Goal: Transaction & Acquisition: Purchase product/service

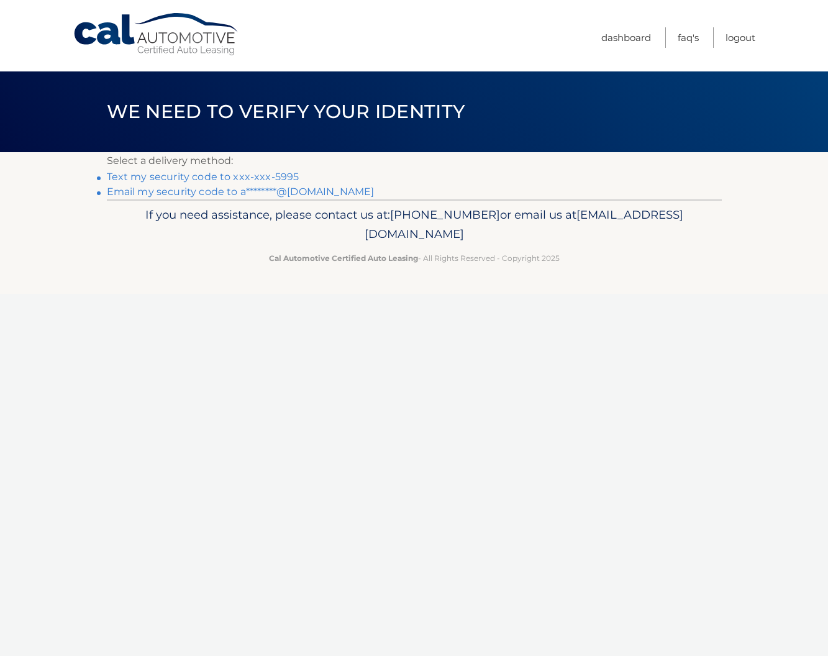
click at [119, 174] on link "Text my security code to xxx-xxx-5995" at bounding box center [203, 177] width 192 height 12
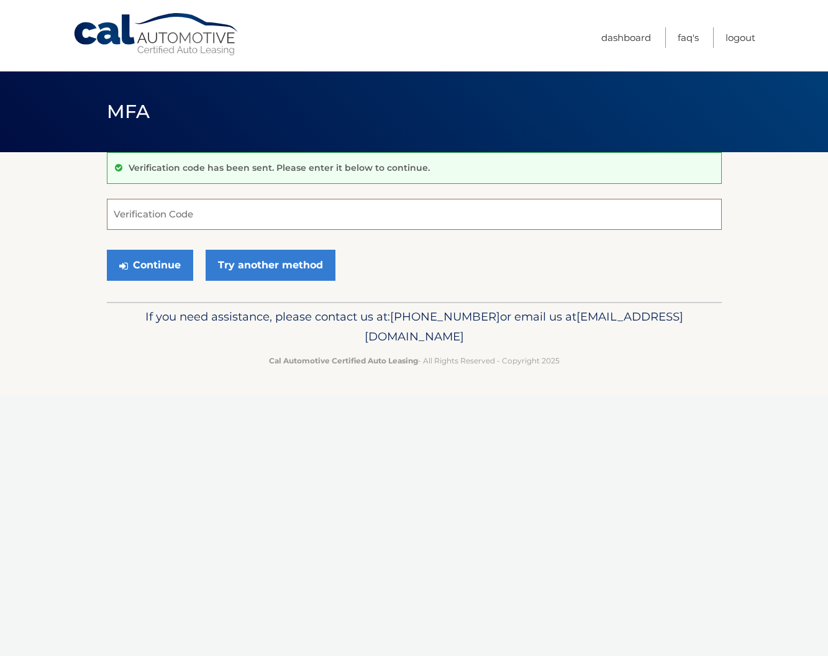
click at [158, 210] on input "Verification Code" at bounding box center [414, 214] width 615 height 31
type input "605604"
click at [137, 266] on button "Continue" at bounding box center [150, 265] width 86 height 31
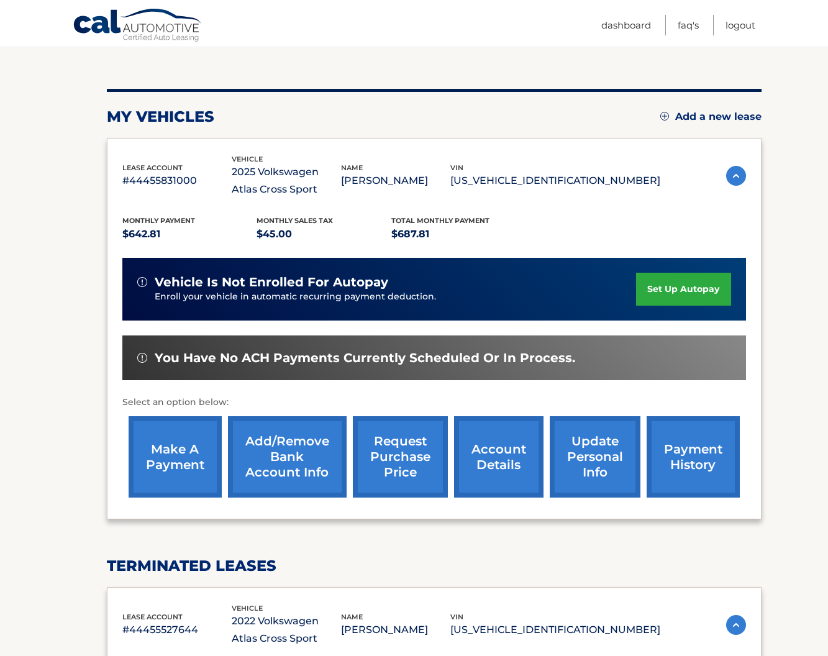
scroll to position [127, 0]
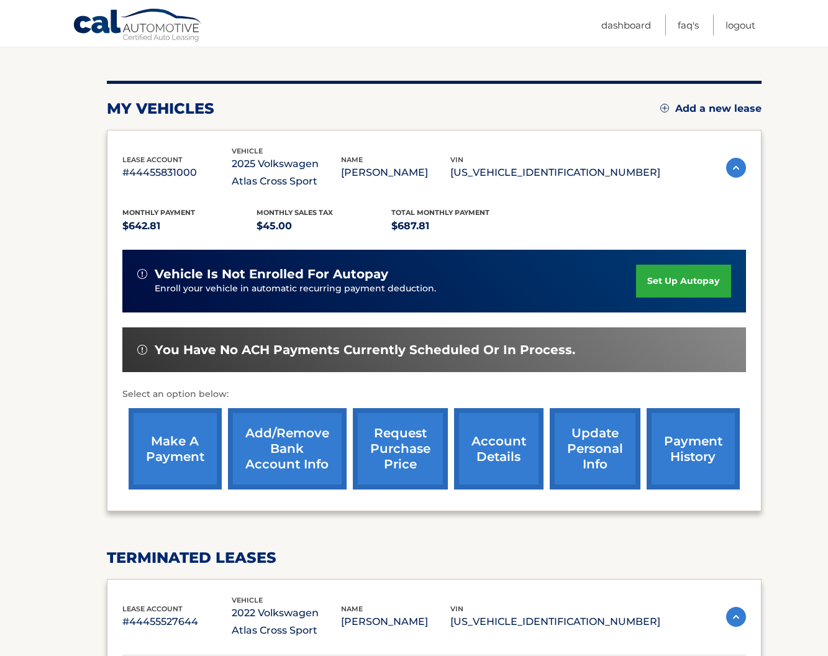
click at [165, 437] on link "make a payment" at bounding box center [175, 448] width 93 height 81
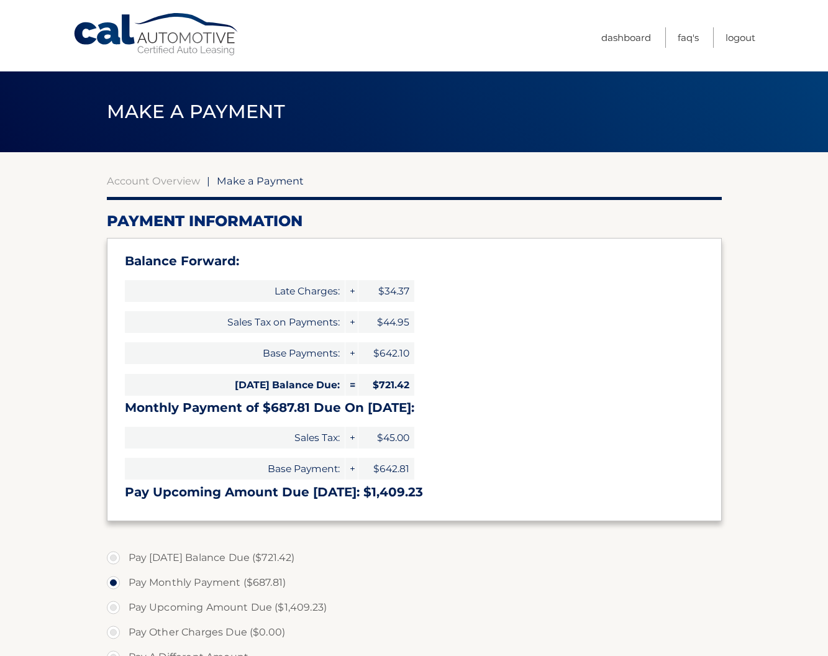
select select "MDZmNjFlZDYtOGQ5NS00ZjM5LWI2ZGUtZDAzMmMxNzUyYzJj"
click at [111, 178] on link "Account Overview" at bounding box center [153, 180] width 93 height 12
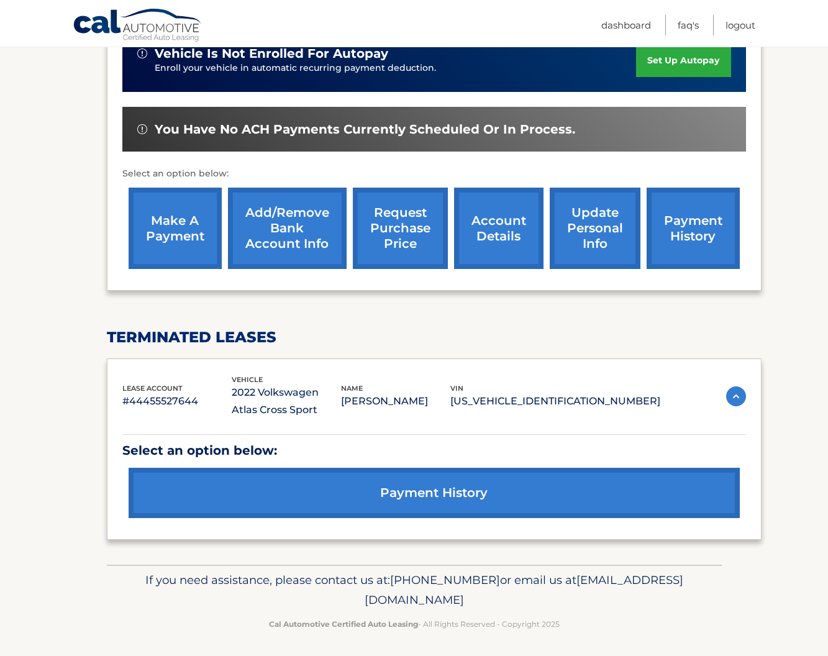
scroll to position [347, 0]
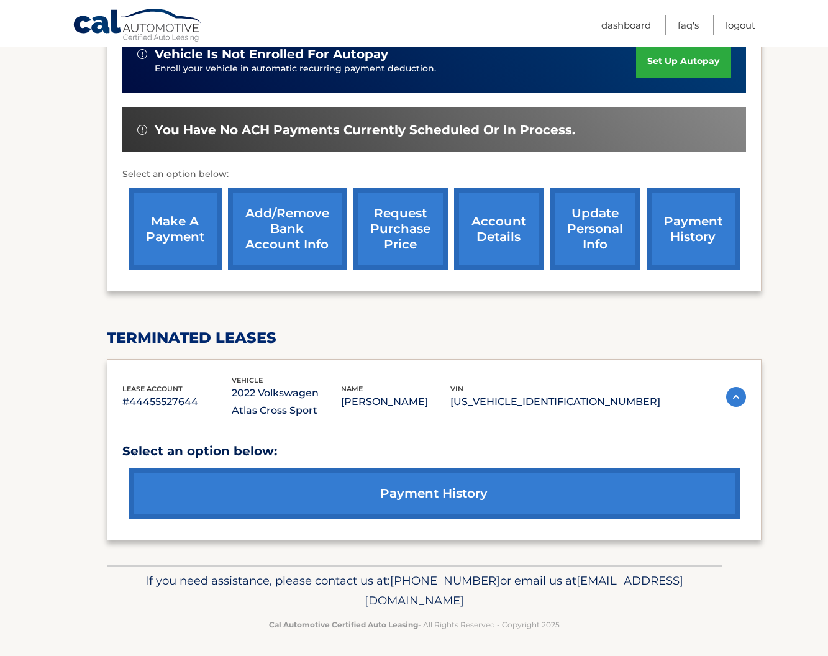
click at [389, 486] on link "payment history" at bounding box center [434, 493] width 611 height 50
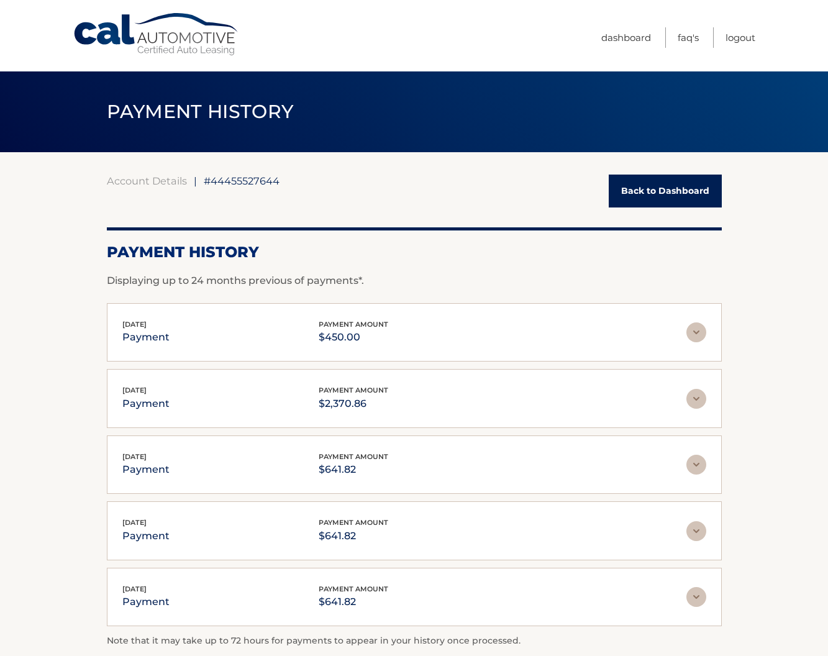
click at [635, 191] on link "Back to Dashboard" at bounding box center [665, 190] width 113 height 33
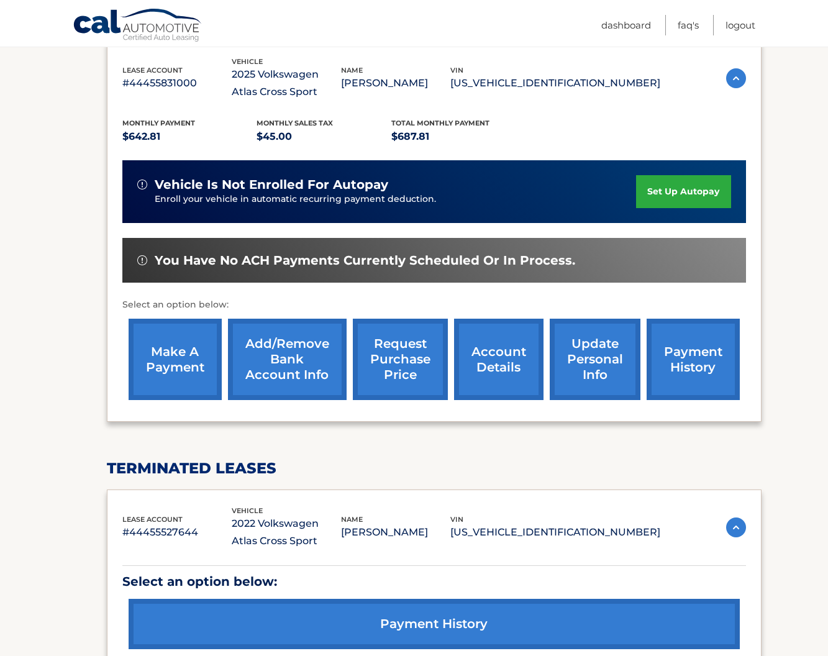
scroll to position [216, 0]
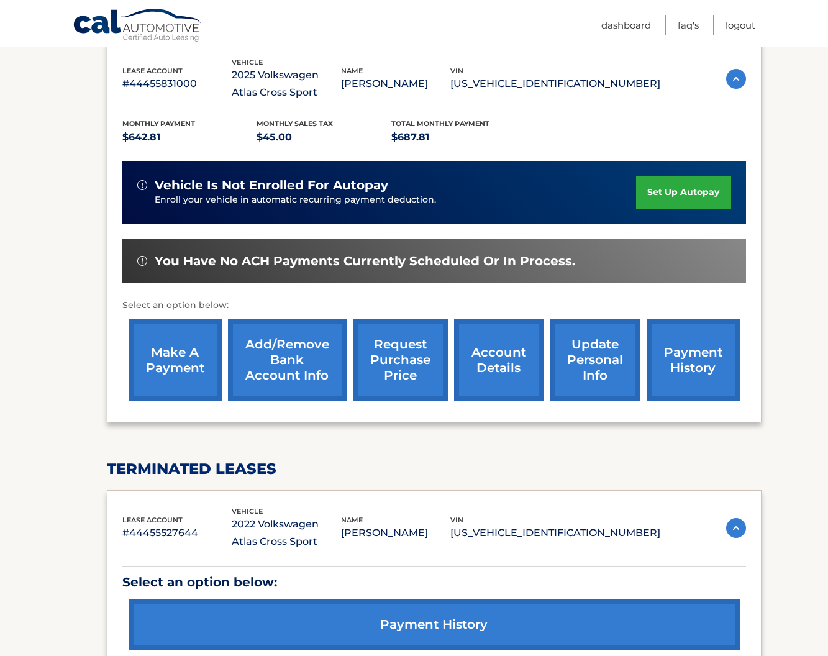
click at [481, 351] on link "account details" at bounding box center [498, 359] width 89 height 81
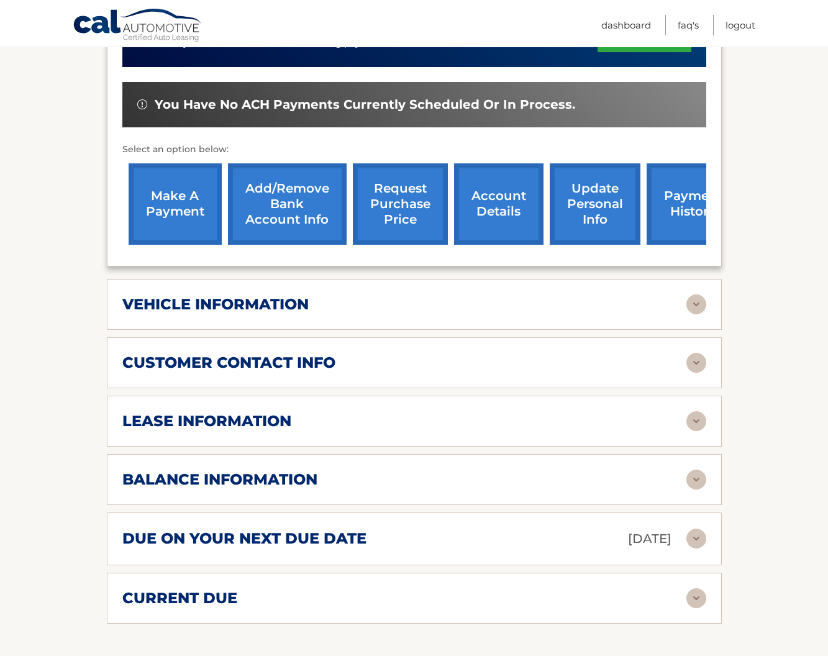
scroll to position [376, 0]
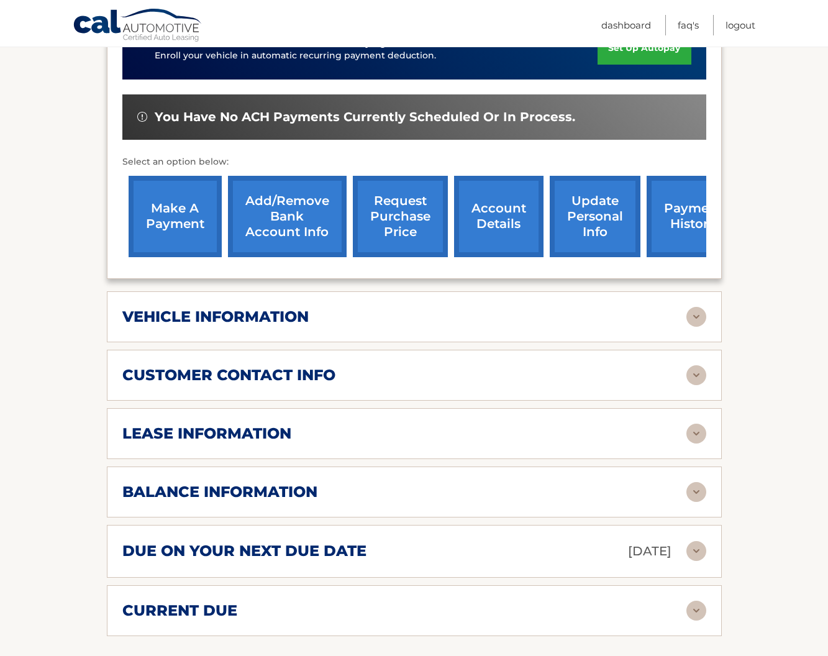
click at [678, 210] on link "payment history" at bounding box center [692, 216] width 93 height 81
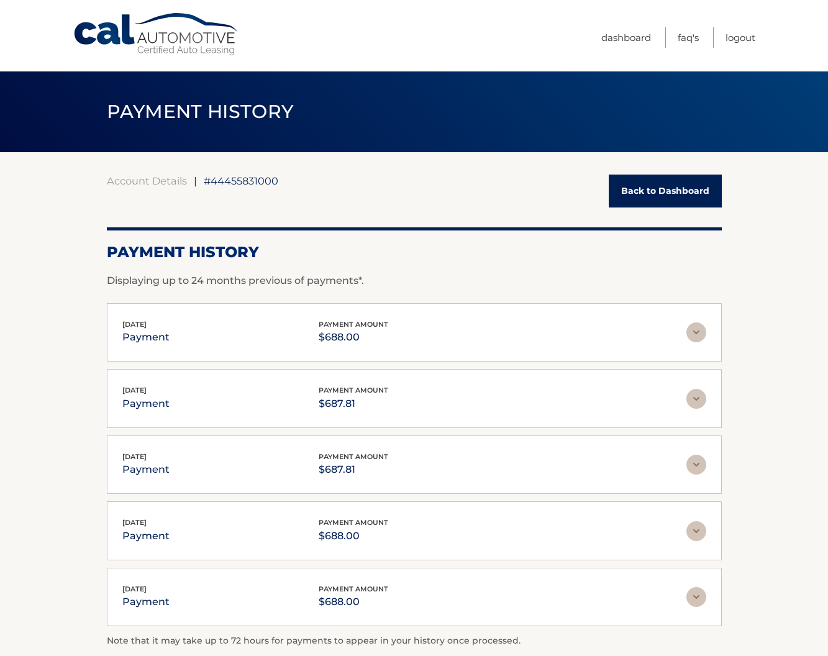
click at [635, 195] on link "Back to Dashboard" at bounding box center [665, 190] width 113 height 33
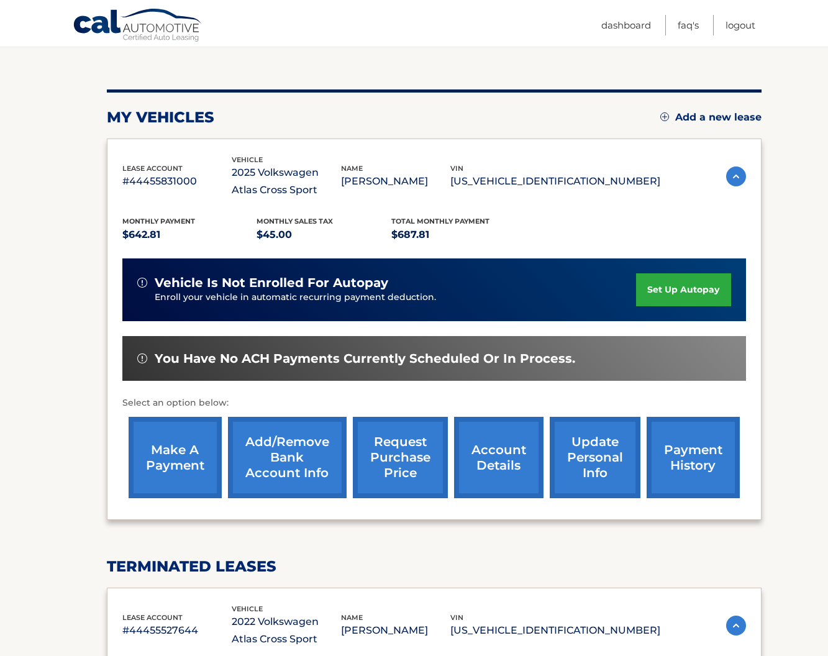
scroll to position [122, 0]
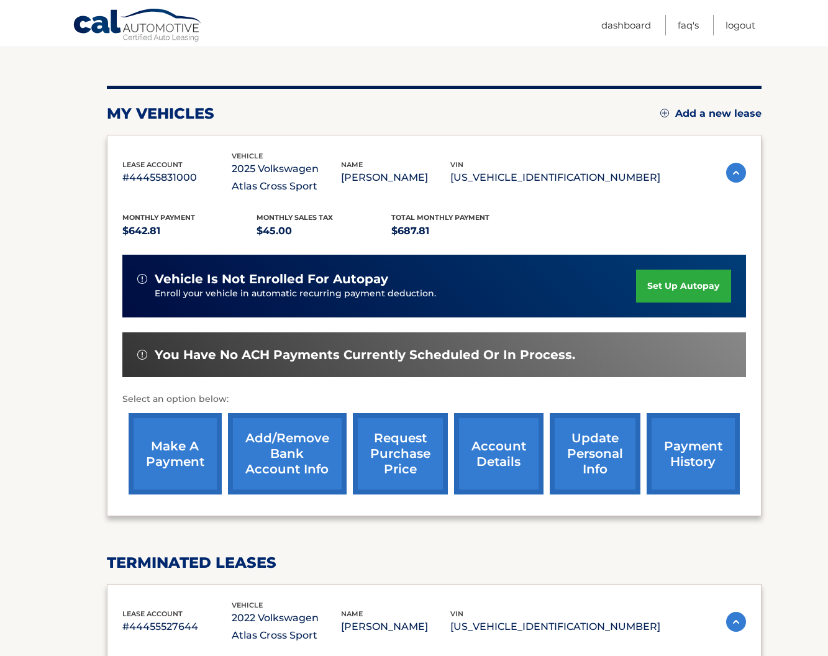
click at [159, 444] on link "make a payment" at bounding box center [175, 453] width 93 height 81
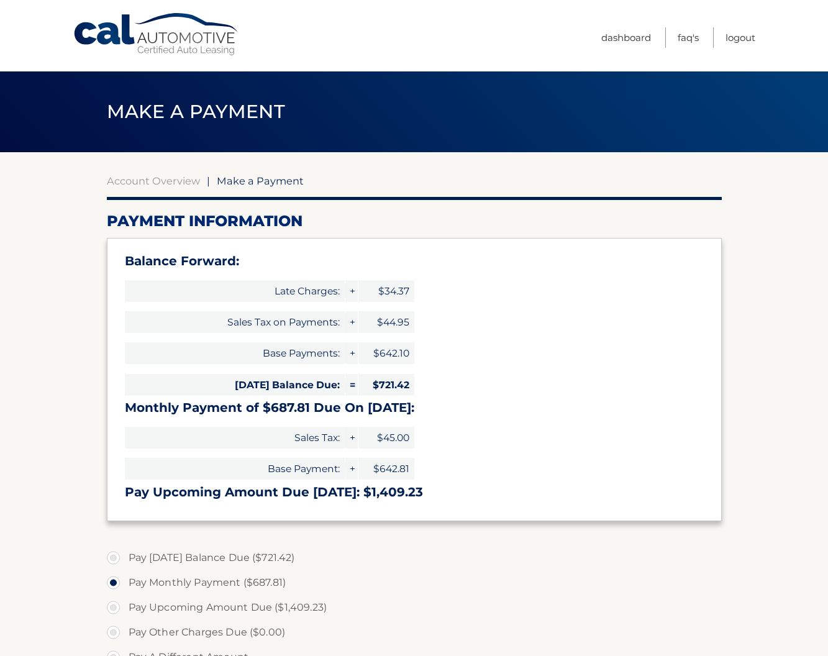
select select "MDZmNjFlZDYtOGQ5NS00ZjM5LWI2ZGUtZDAzMmMxNzUyYzJj"
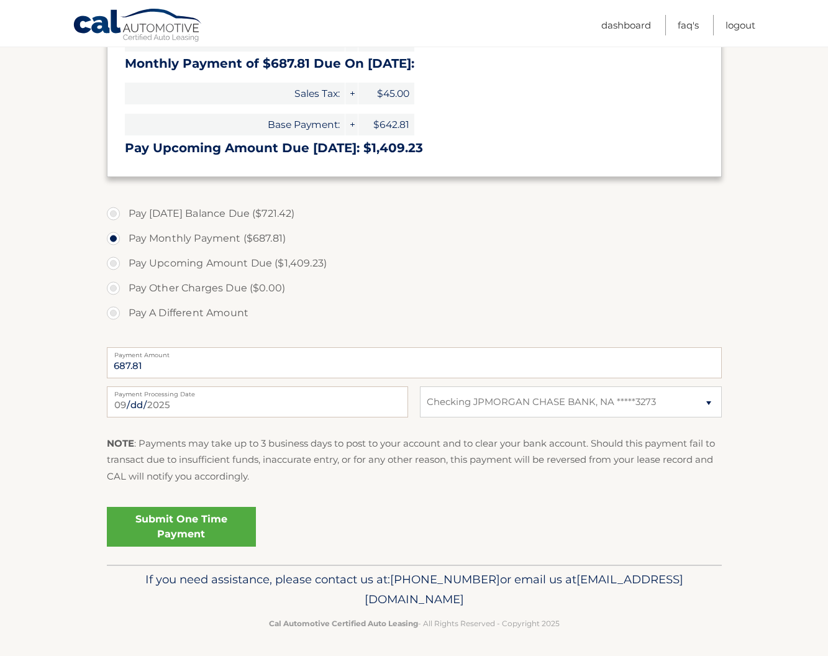
scroll to position [343, 0]
click at [114, 311] on label "Pay A Different Amount" at bounding box center [414, 313] width 615 height 25
click at [114, 311] on input "Pay A Different Amount" at bounding box center [118, 311] width 12 height 20
radio input "true"
click at [211, 362] on input "Payment Amount" at bounding box center [414, 363] width 615 height 31
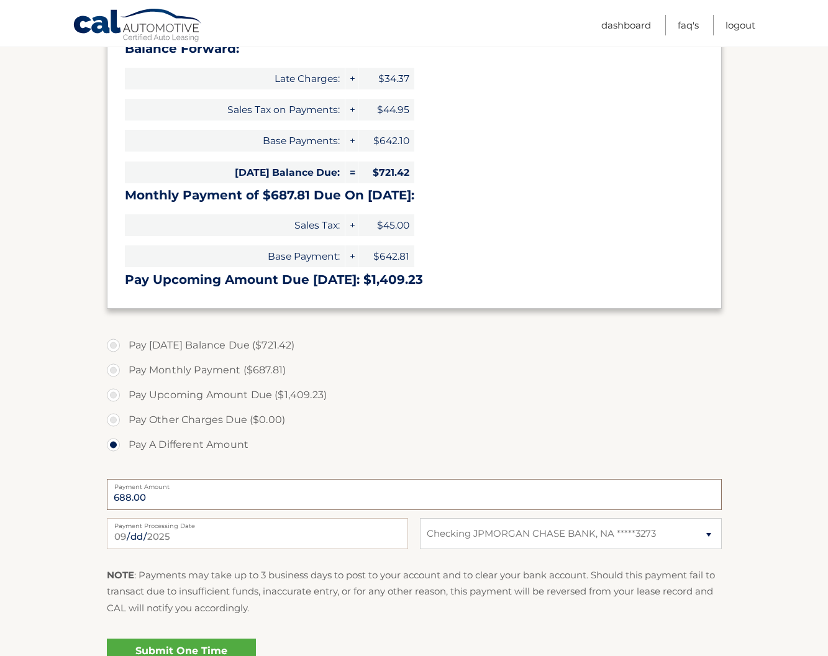
scroll to position [190, 0]
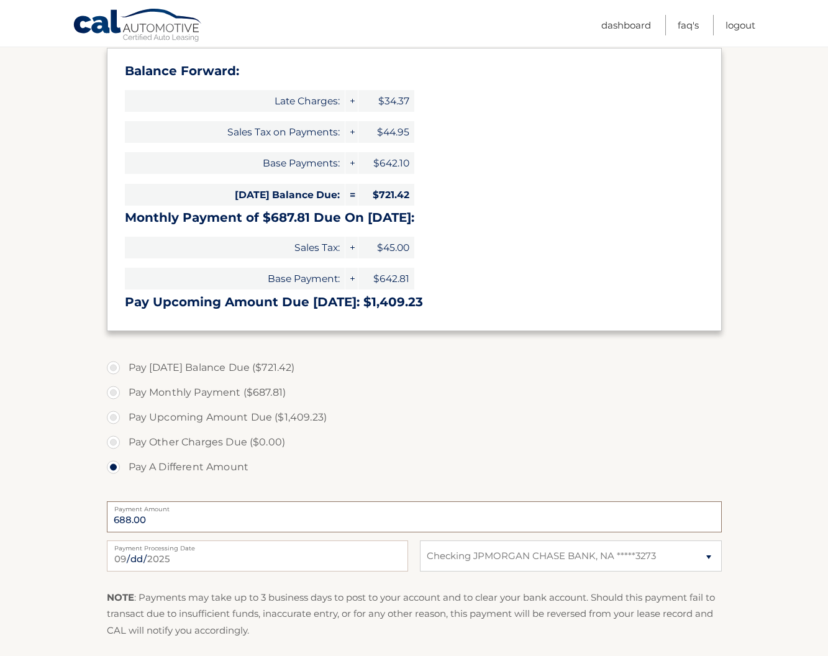
type input "688.00"
click at [342, 462] on label "Pay A Different Amount" at bounding box center [414, 467] width 615 height 25
click at [124, 462] on input "Pay A Different Amount" at bounding box center [118, 465] width 12 height 20
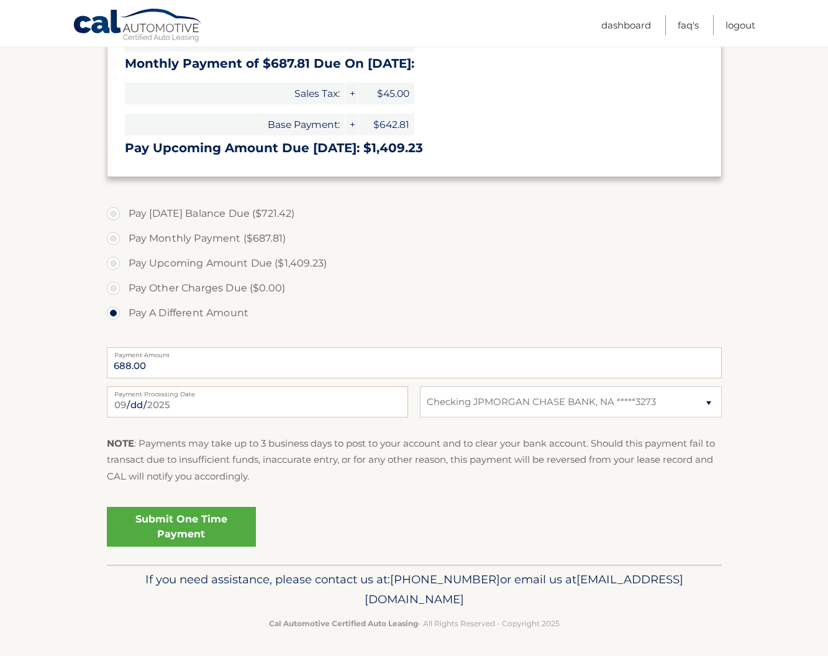
scroll to position [343, 0]
click at [139, 515] on link "Submit One Time Payment" at bounding box center [181, 527] width 149 height 40
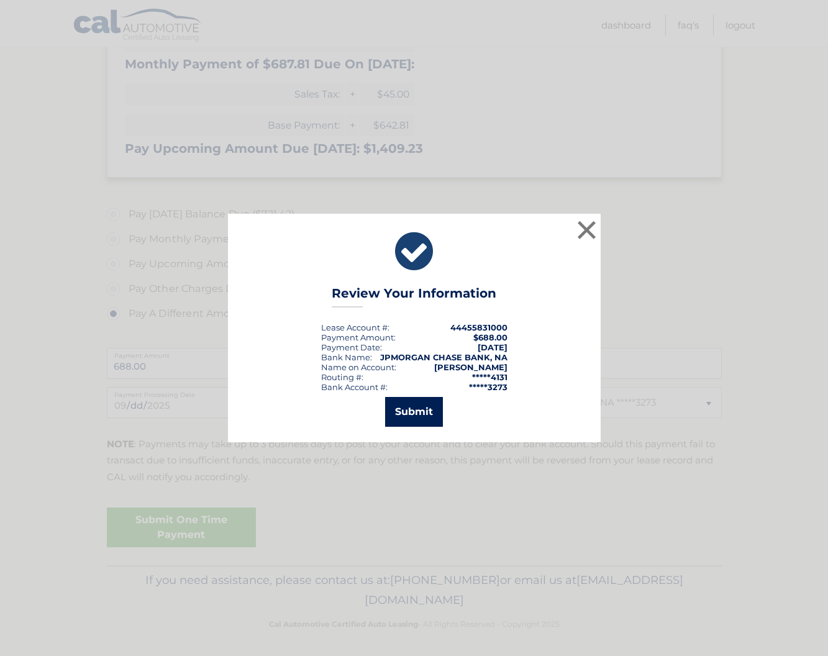
click at [405, 415] on button "Submit" at bounding box center [414, 412] width 58 height 30
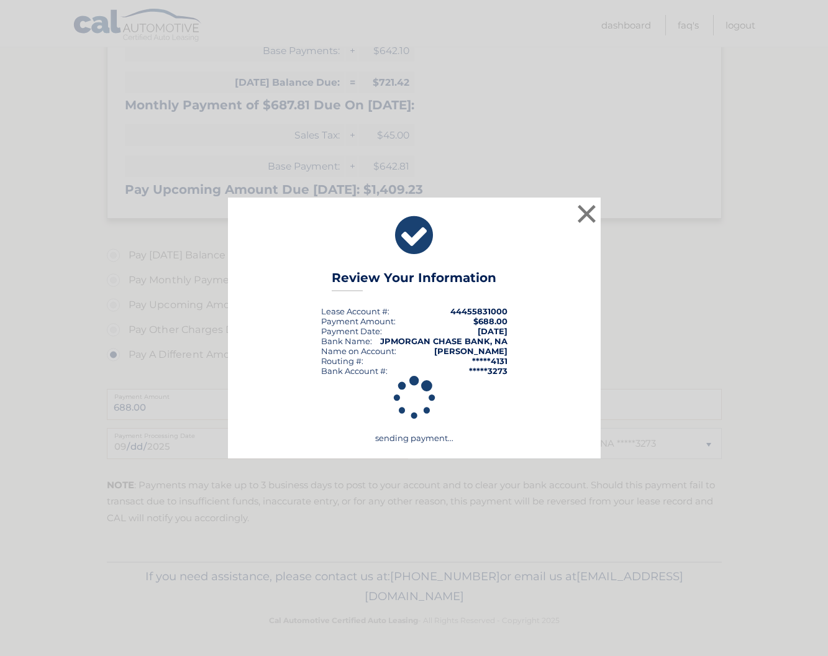
scroll to position [299, 0]
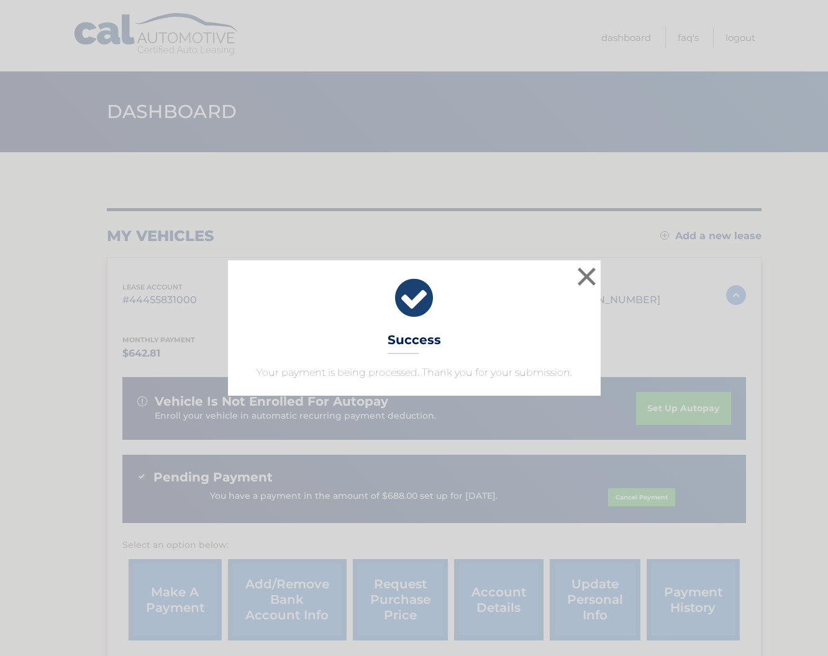
drag, startPoint x: 413, startPoint y: 304, endPoint x: 430, endPoint y: 307, distance: 17.6
click at [413, 304] on icon at bounding box center [414, 298] width 342 height 45
click at [590, 276] on button "×" at bounding box center [586, 276] width 25 height 25
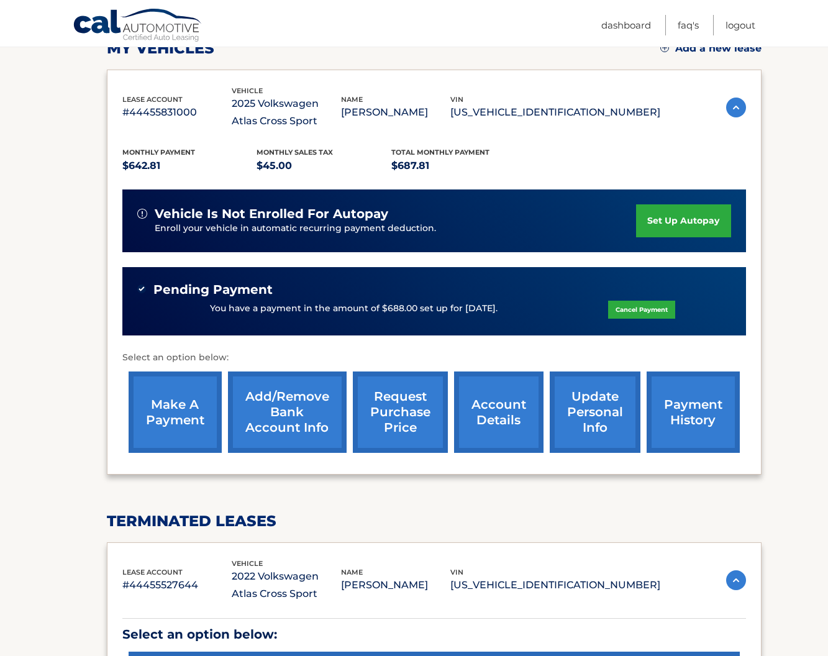
scroll to position [167, 0]
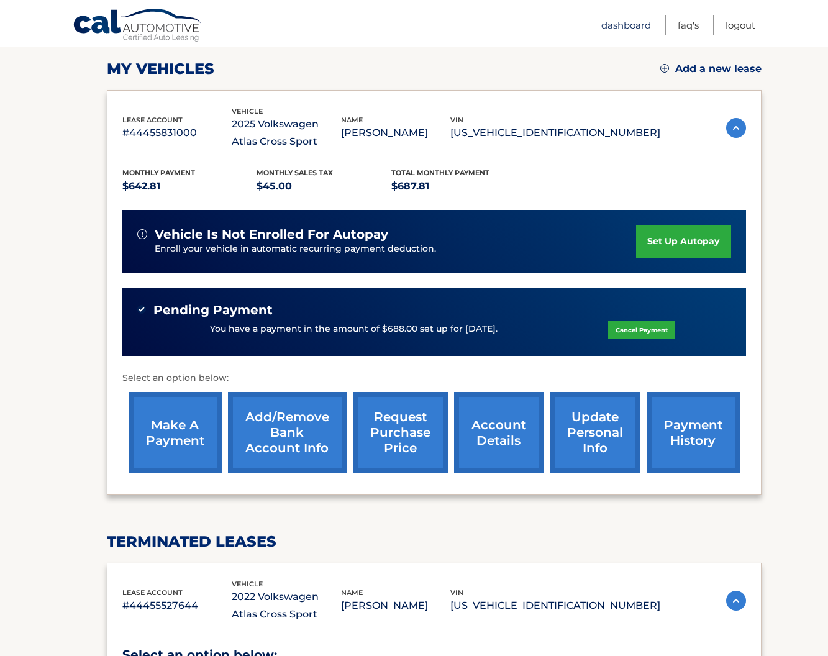
click at [608, 27] on link "Dashboard" at bounding box center [626, 25] width 50 height 20
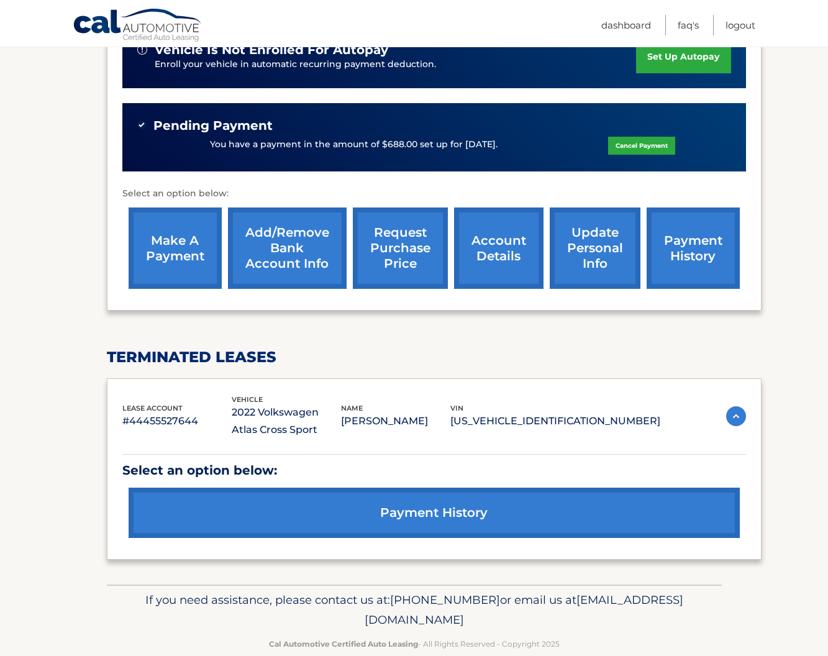
scroll to position [353, 0]
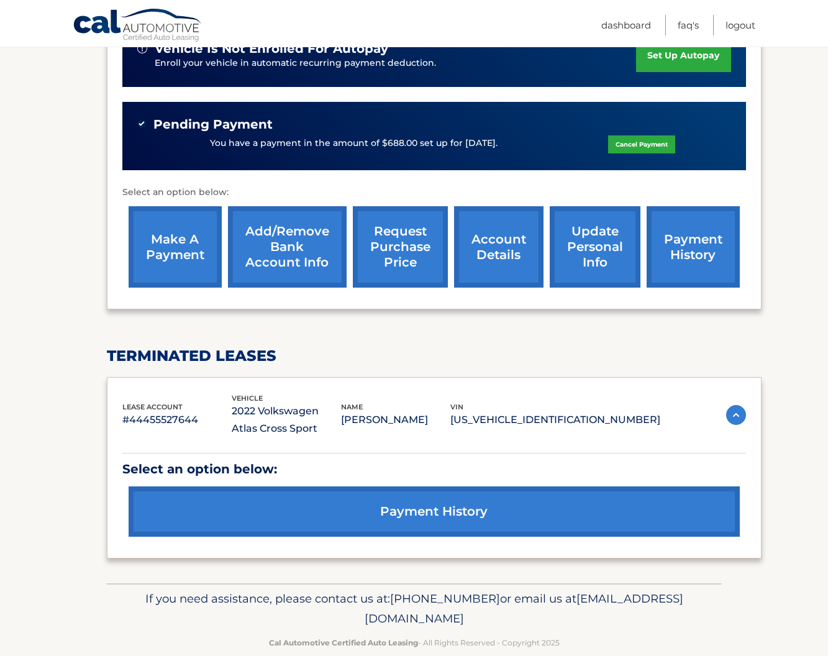
click at [175, 237] on link "make a payment" at bounding box center [175, 246] width 93 height 81
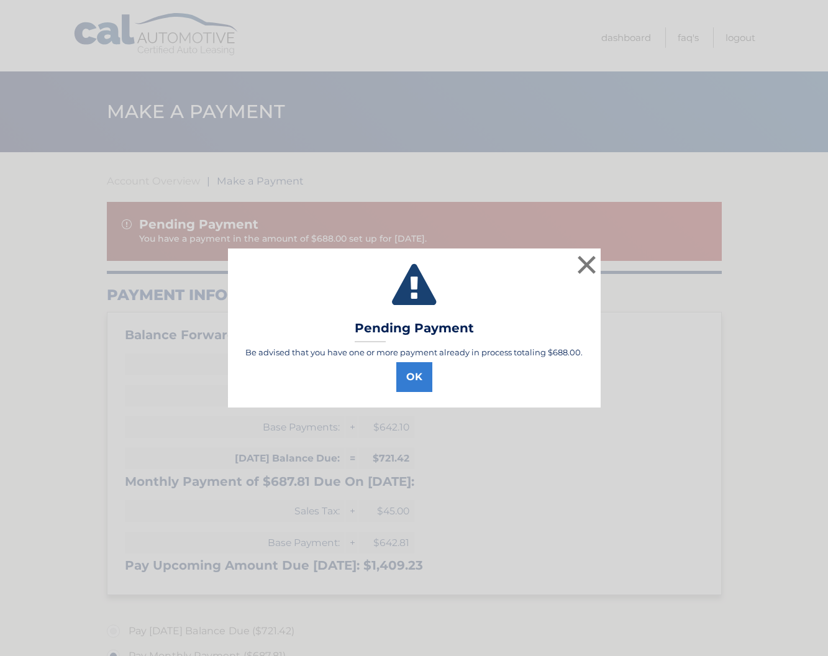
select select "MDZmNjFlZDYtOGQ5NS00ZjM5LWI2ZGUtZDAzMmMxNzUyYzJj"
click at [420, 373] on button "OK" at bounding box center [414, 377] width 36 height 30
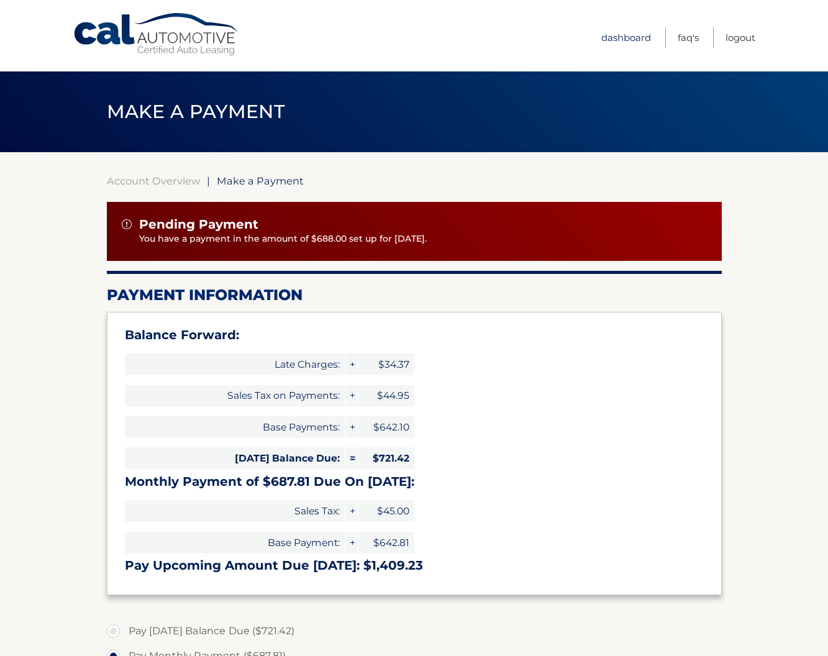
click at [609, 37] on link "Dashboard" at bounding box center [626, 37] width 50 height 20
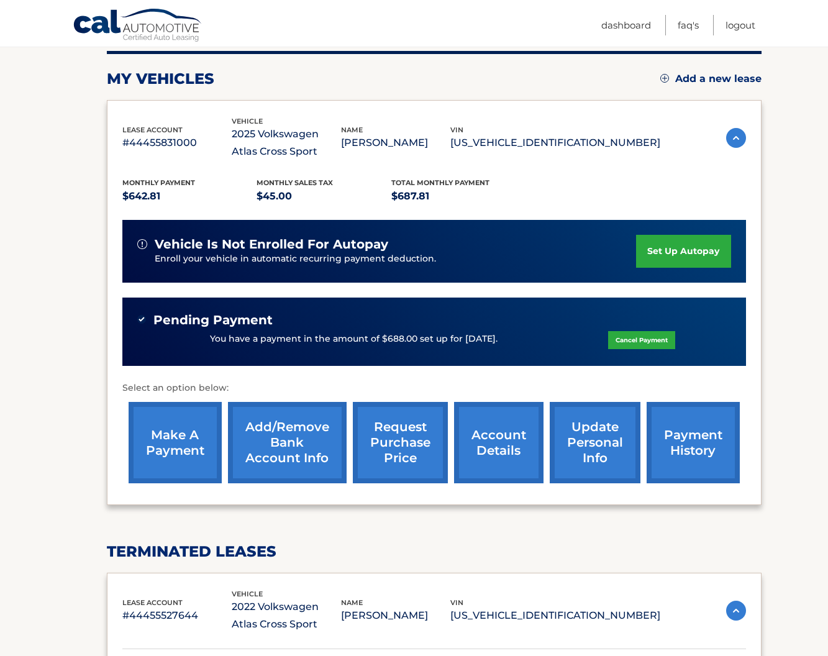
scroll to position [161, 0]
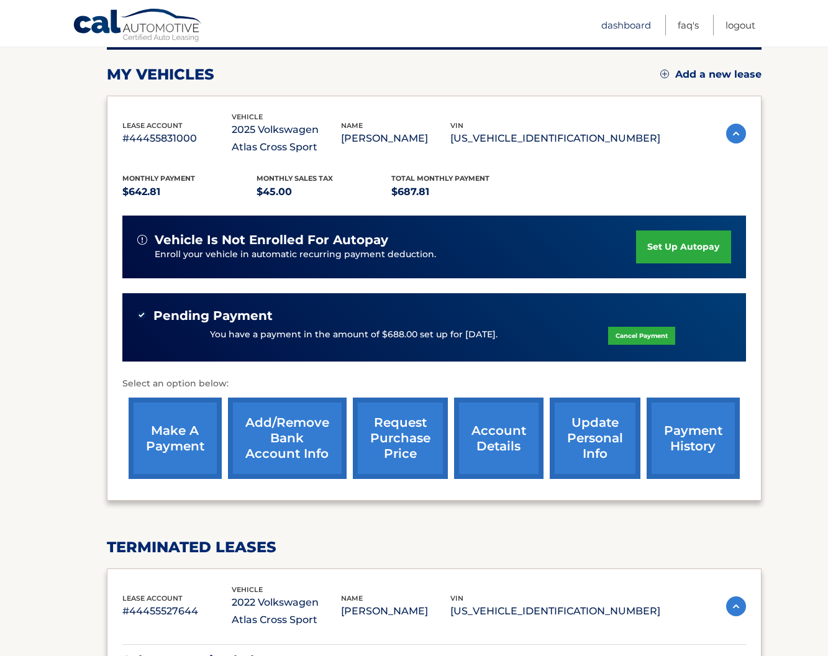
click at [608, 27] on link "Dashboard" at bounding box center [626, 25] width 50 height 20
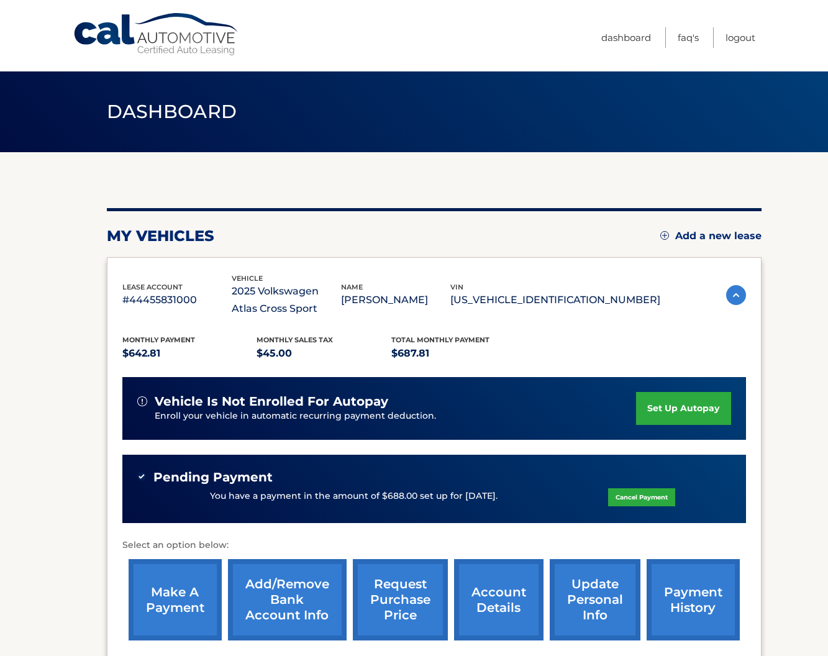
click at [784, 61] on div "Cal Automotive Menu Dashboard FAQ's Logout" at bounding box center [414, 35] width 828 height 71
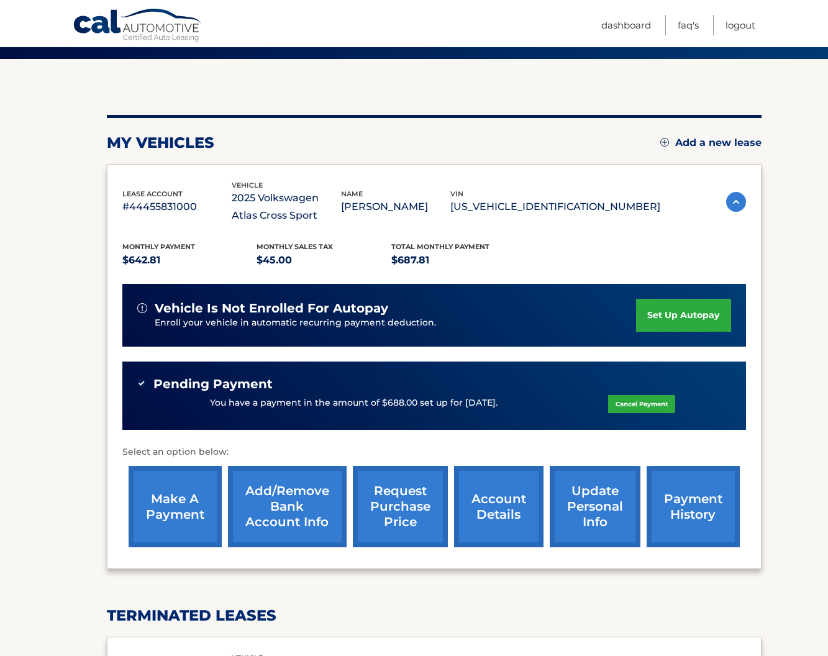
scroll to position [99, 0]
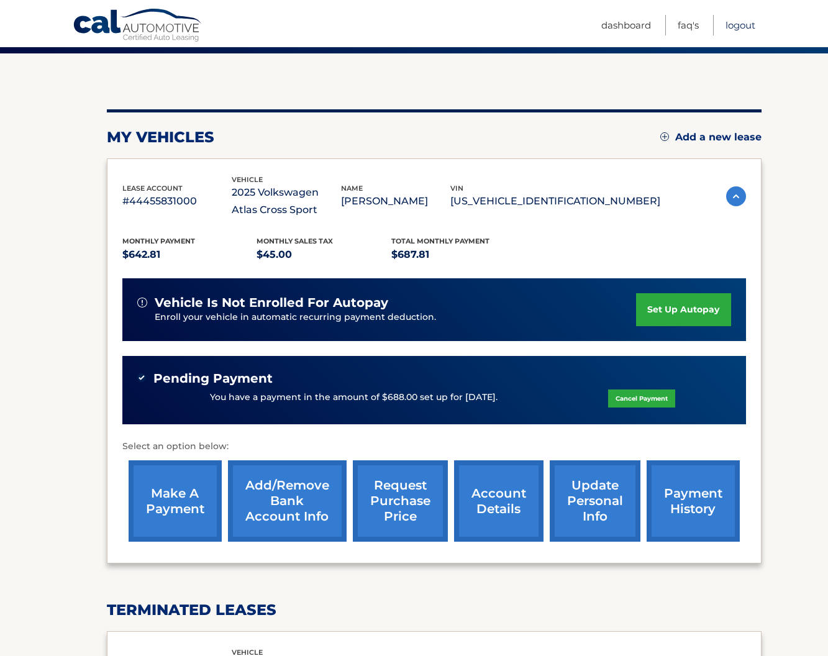
click at [730, 27] on link "Logout" at bounding box center [740, 25] width 30 height 20
